Goal: Find specific page/section: Find specific page/section

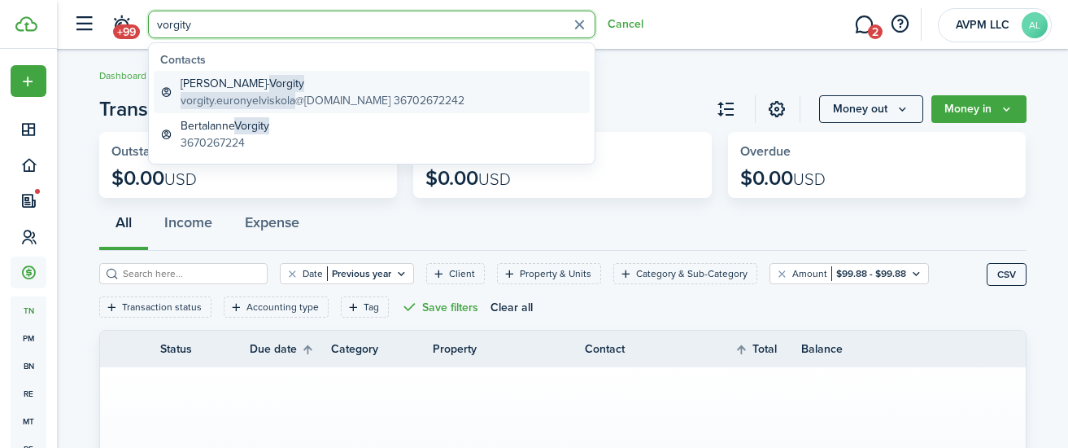
type input "vorgity"
click at [225, 85] on global-search-item-title "[PERSON_NAME]" at bounding box center [323, 83] width 284 height 17
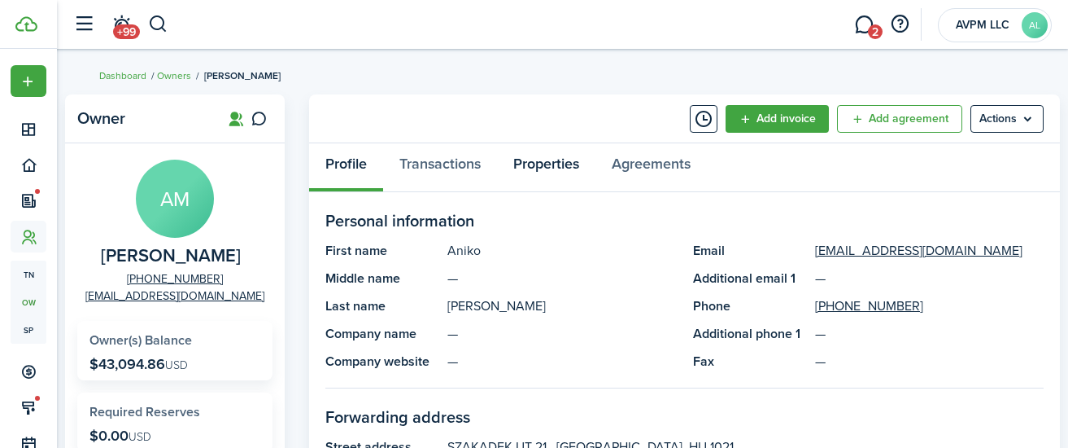
click at [545, 163] on link "Properties" at bounding box center [546, 167] width 98 height 49
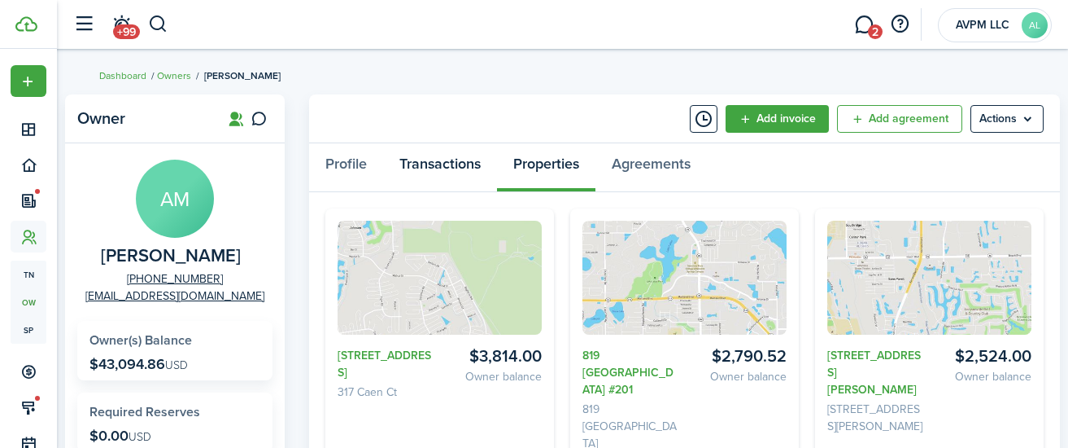
click at [445, 162] on link "Transactions" at bounding box center [440, 167] width 114 height 49
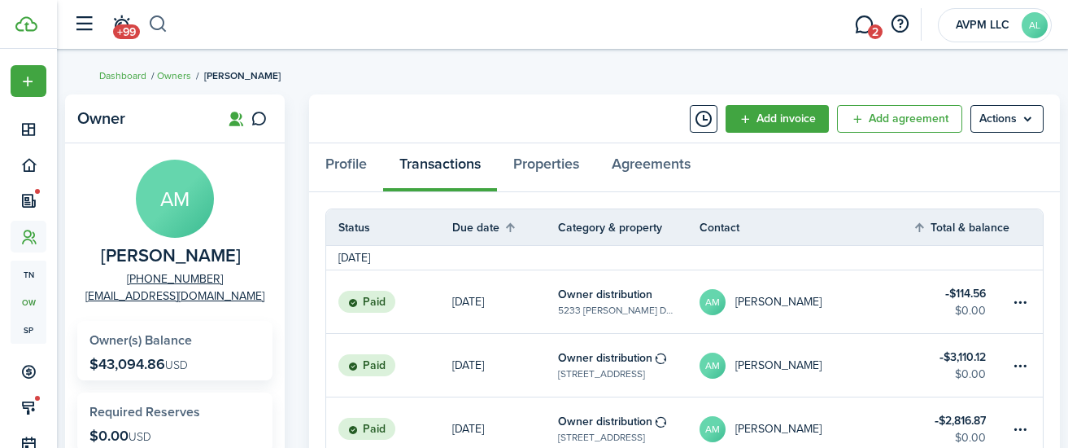
click at [157, 22] on button "button" at bounding box center [158, 25] width 20 height 28
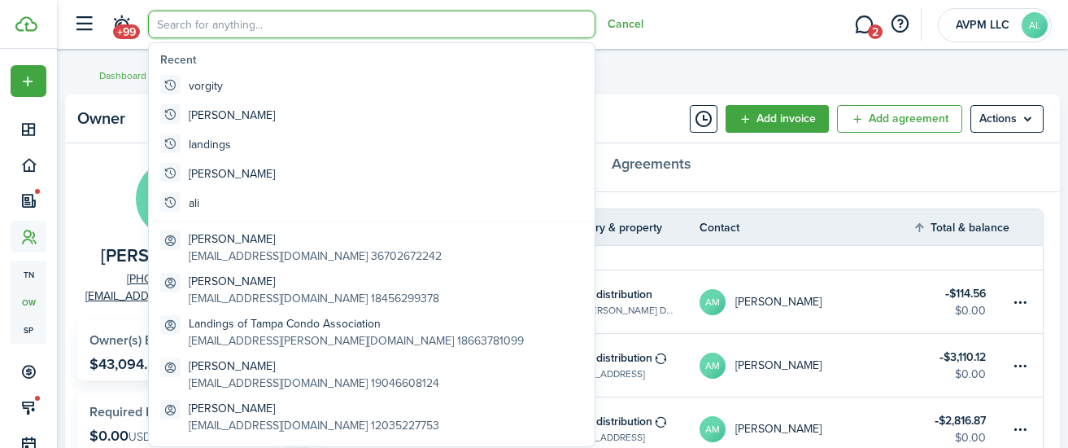
click at [225, 30] on input "search" at bounding box center [372, 25] width 448 height 28
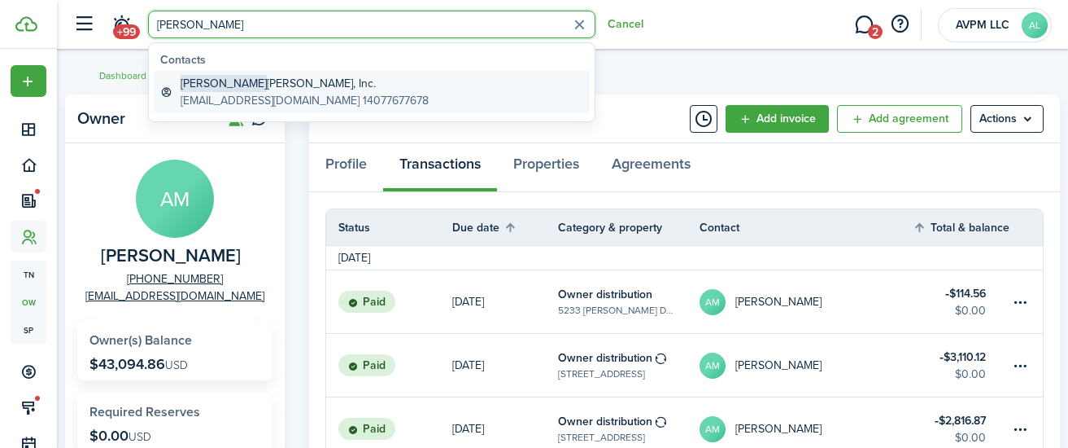
type input "[PERSON_NAME]"
click at [228, 85] on global-search-item-title "[PERSON_NAME], Inc." at bounding box center [305, 83] width 248 height 17
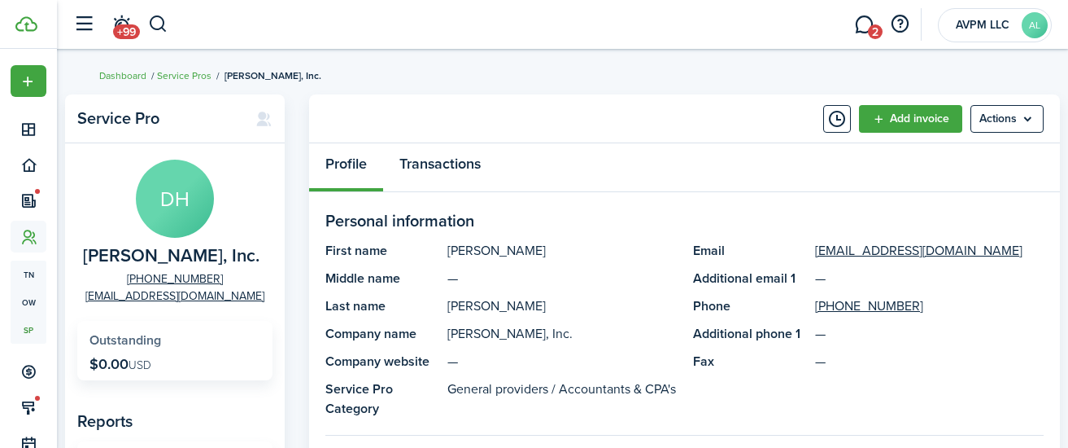
click at [457, 163] on link "Transactions" at bounding box center [440, 167] width 114 height 49
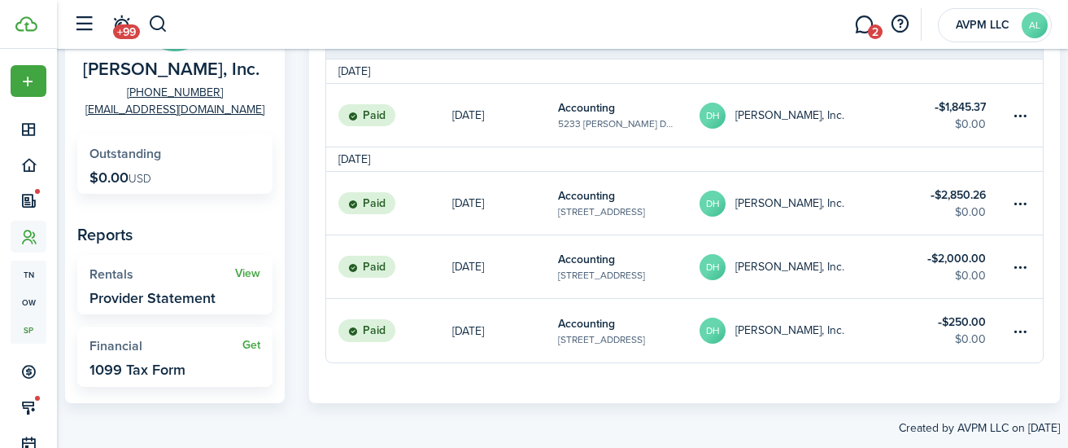
scroll to position [208, 0]
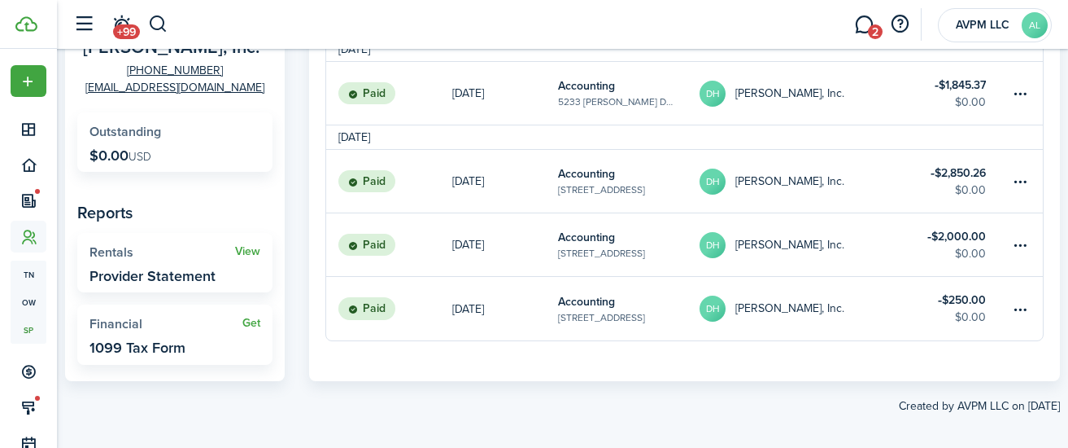
click at [791, 244] on table-profile-info-text "[PERSON_NAME], Inc." at bounding box center [790, 244] width 109 height 13
